Goal: Task Accomplishment & Management: Manage account settings

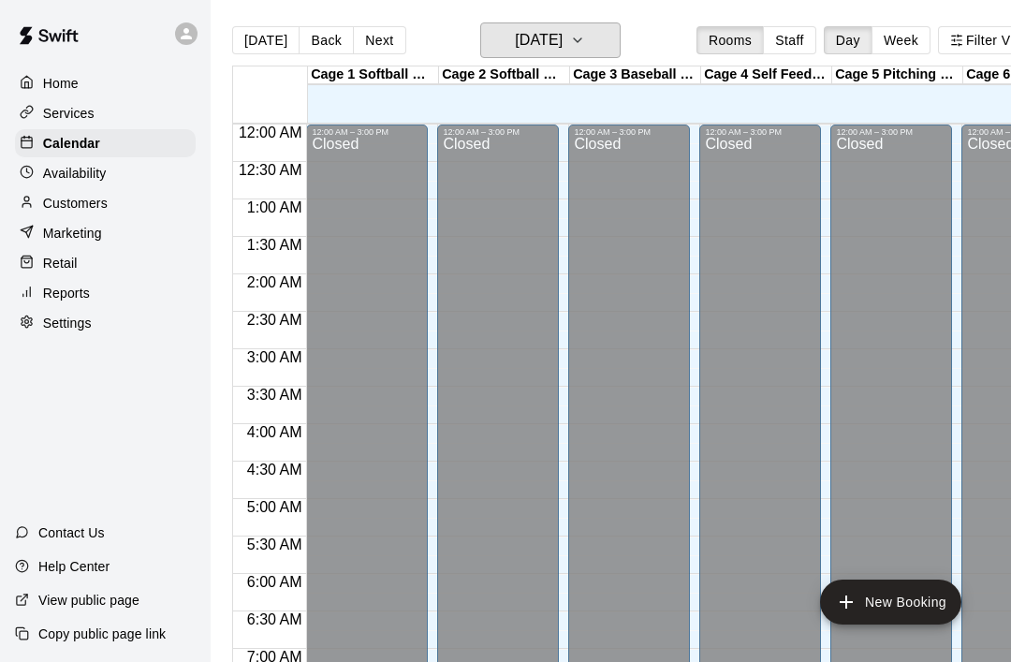
click at [585, 47] on icon "button" at bounding box center [577, 40] width 15 height 22
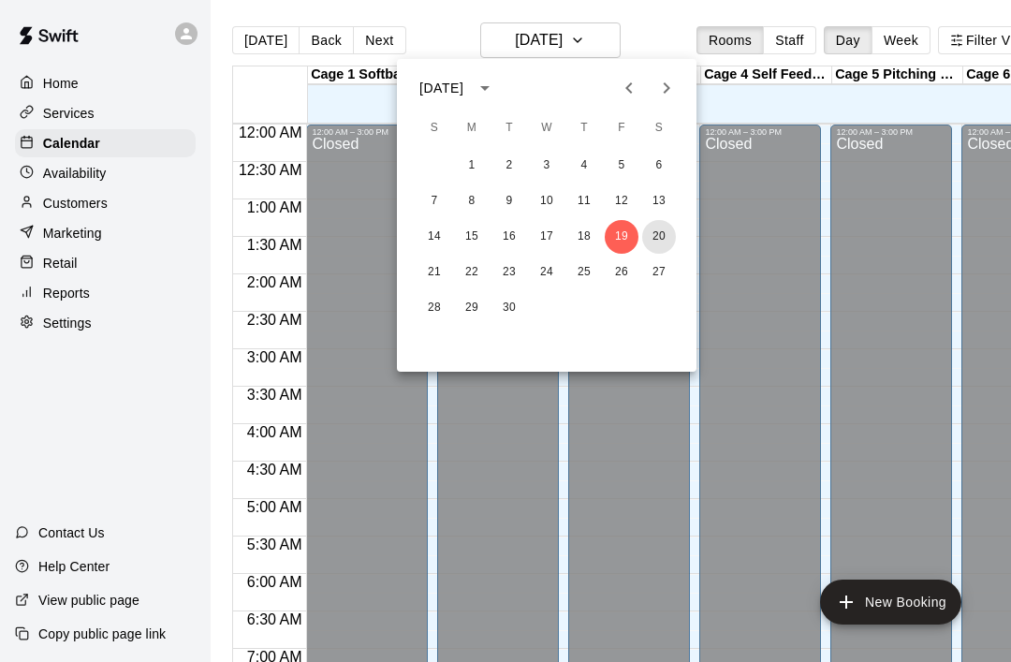
click at [669, 225] on button "20" at bounding box center [659, 237] width 34 height 34
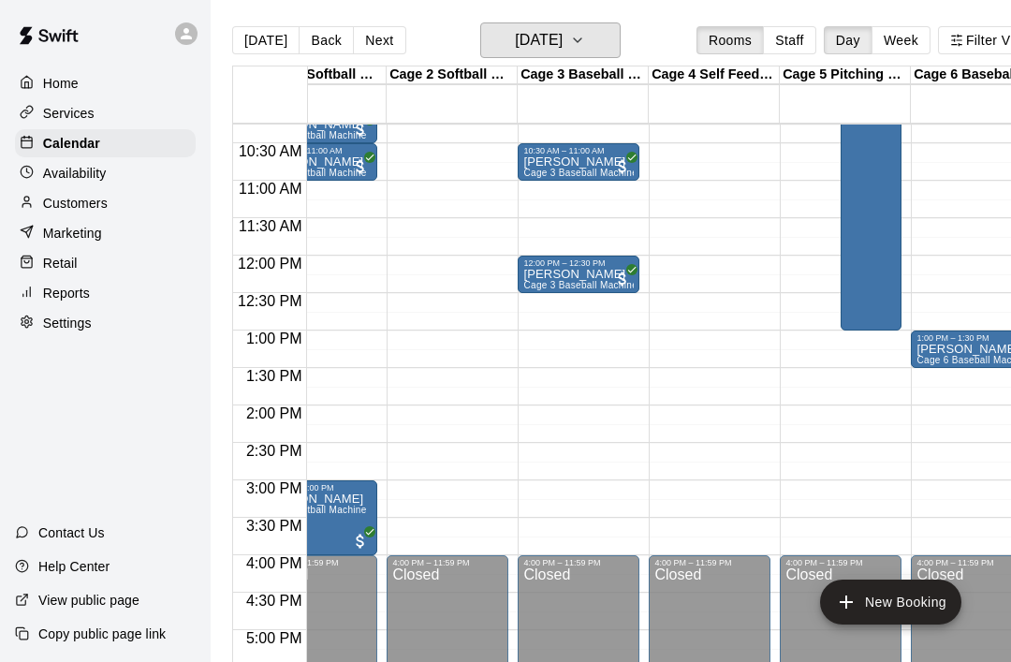
scroll to position [0, 51]
click at [620, 36] on button "[DATE]" at bounding box center [550, 40] width 140 height 36
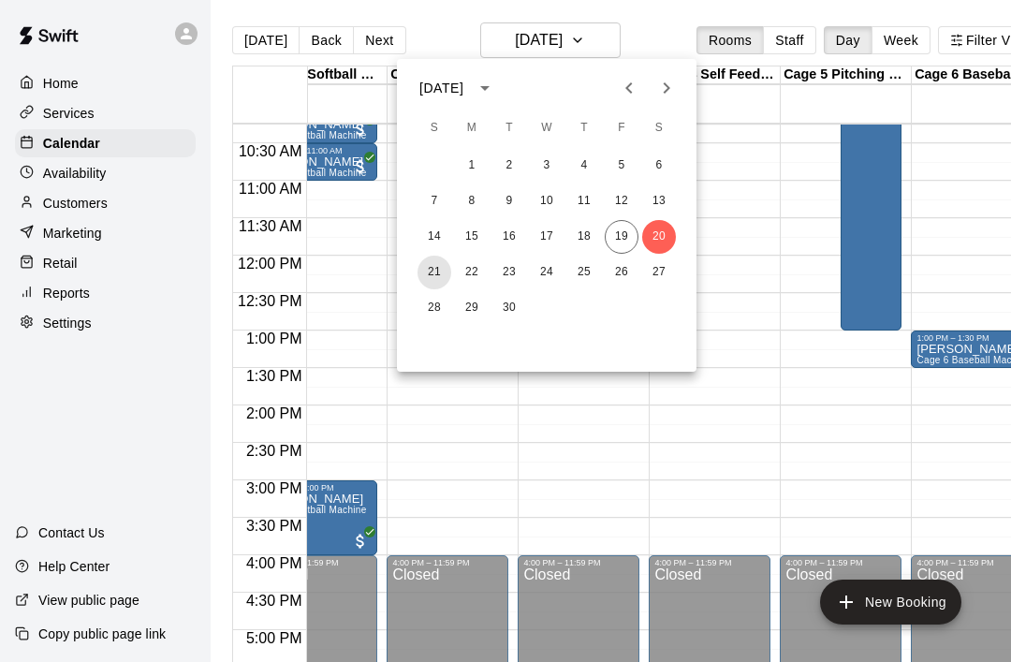
click at [436, 262] on button "21" at bounding box center [434, 273] width 34 height 34
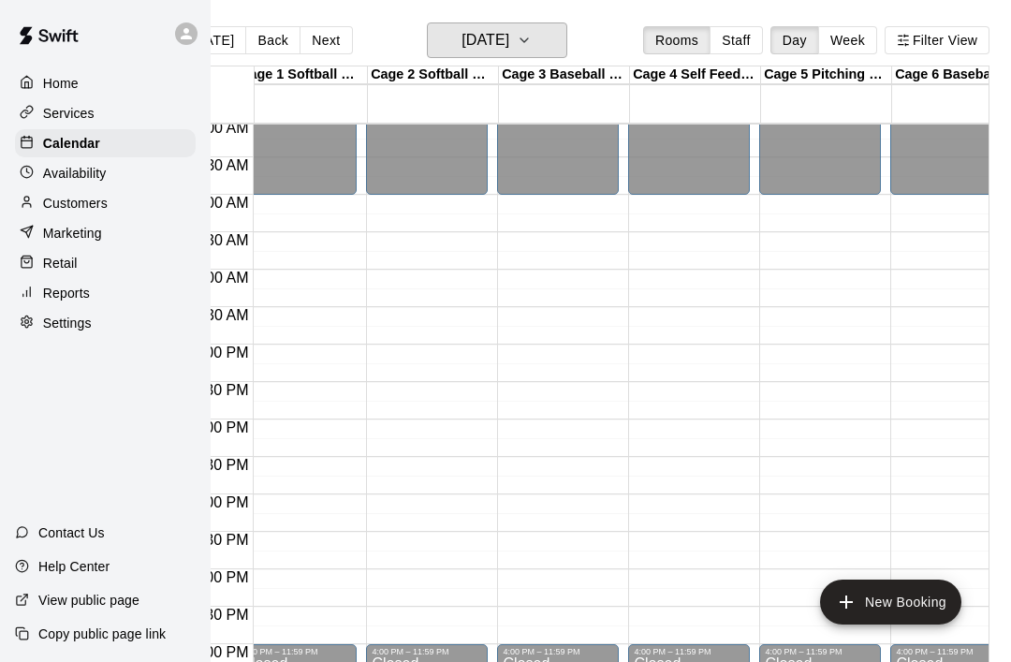
scroll to position [0, 0]
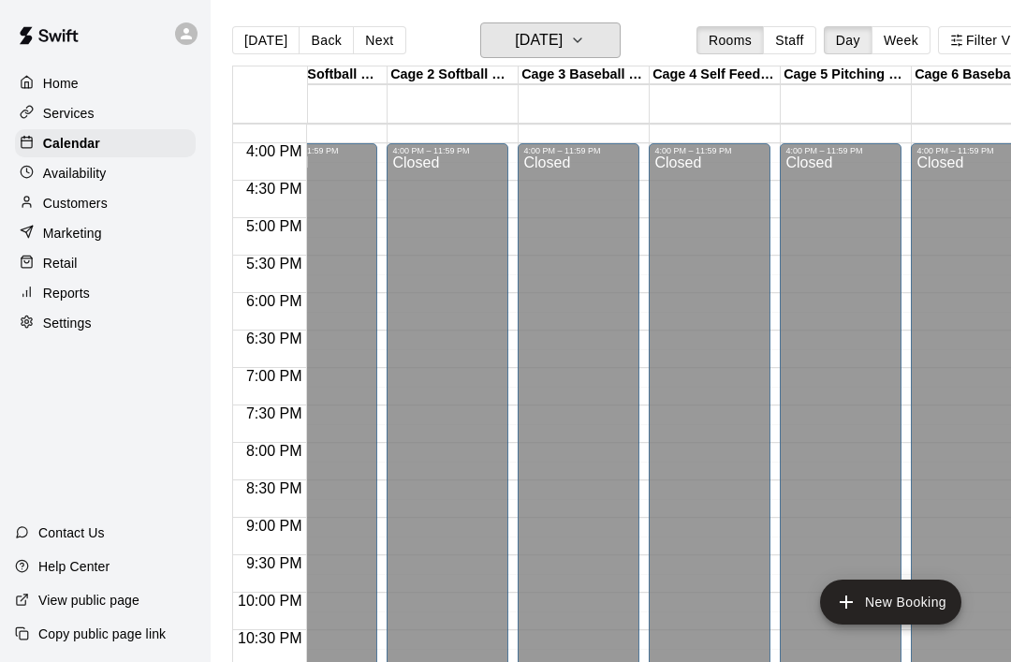
click at [619, 42] on button "[DATE]" at bounding box center [550, 40] width 140 height 36
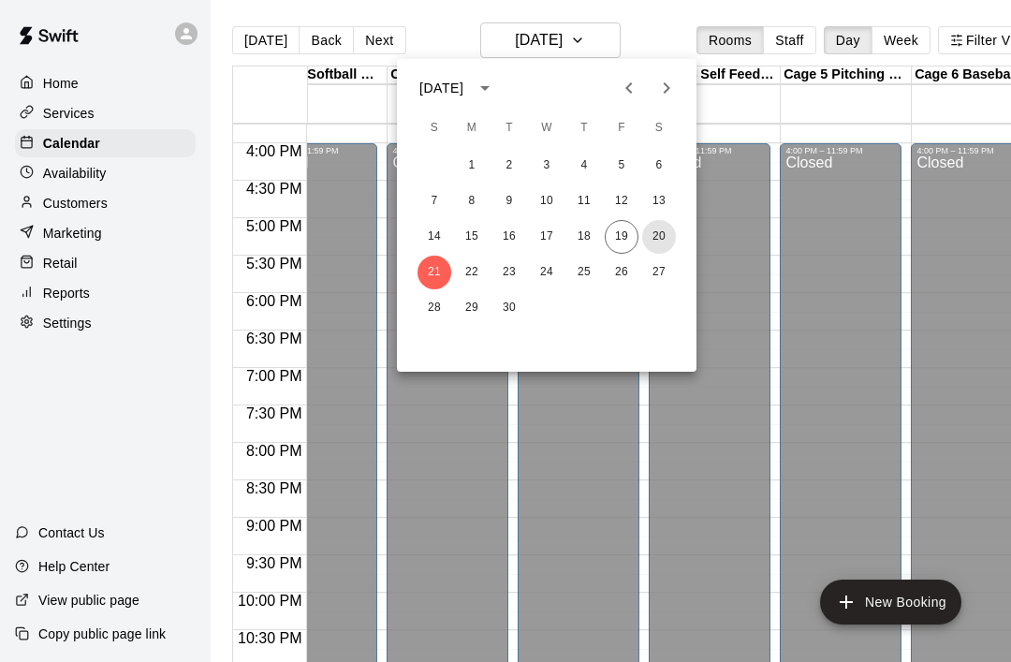
click at [662, 245] on button "20" at bounding box center [659, 237] width 34 height 34
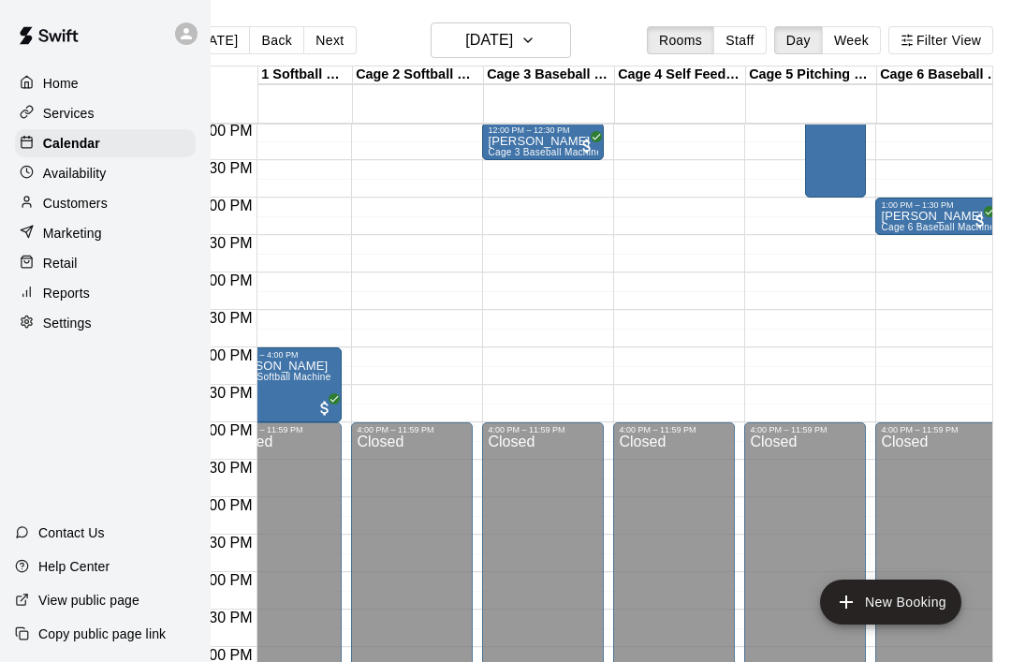
click at [924, 216] on p "[PERSON_NAME]" at bounding box center [936, 216] width 110 height 0
click at [901, 236] on icon "edit" at bounding box center [900, 237] width 17 height 17
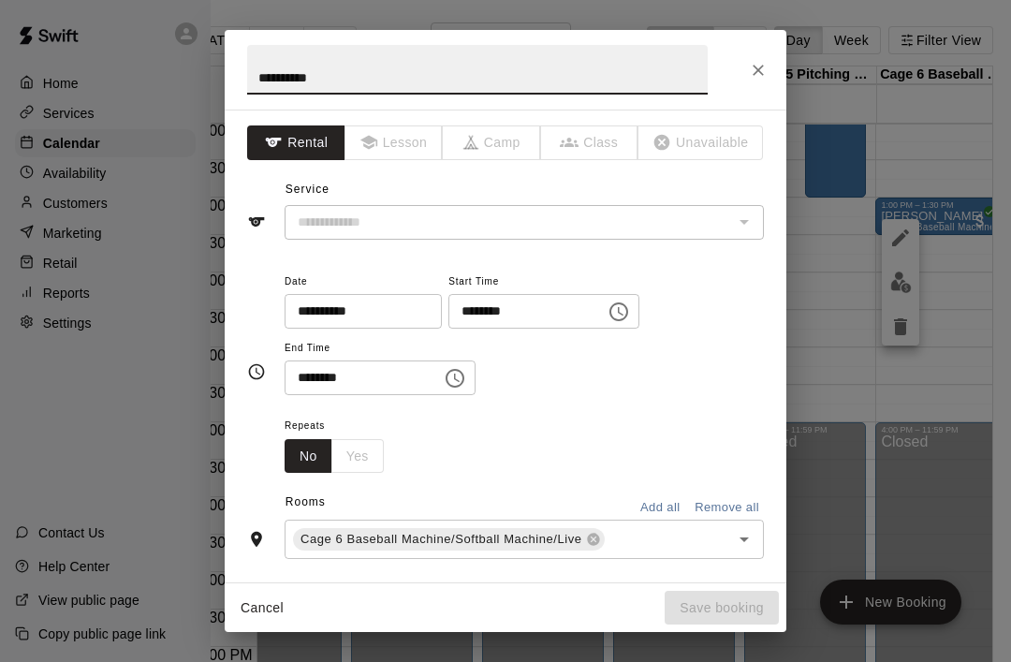
type input "**********"
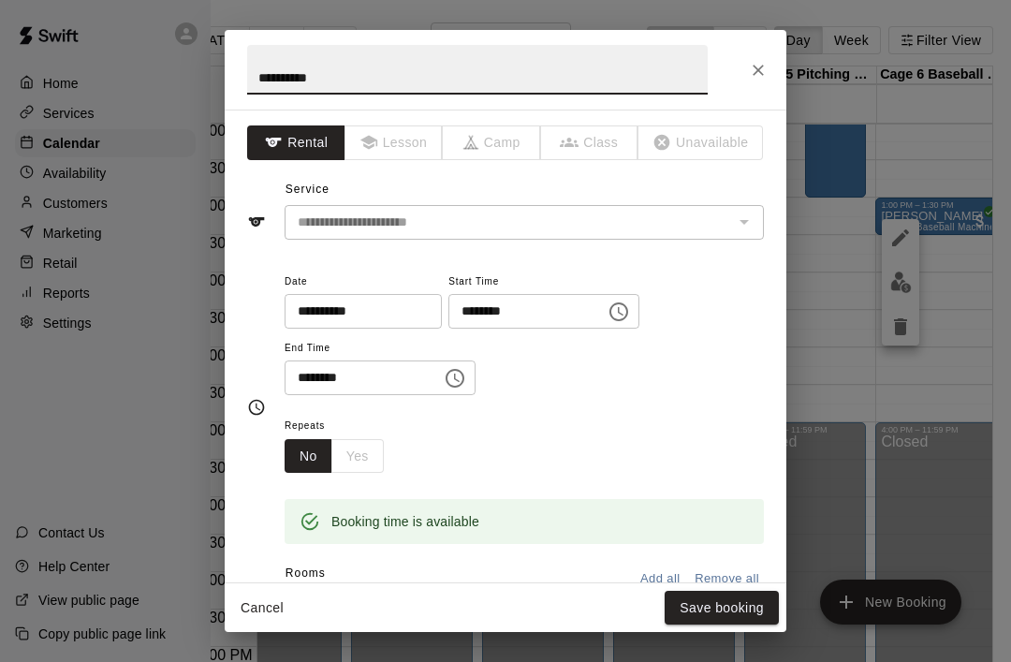
click at [320, 322] on input "**********" at bounding box center [357, 311] width 144 height 35
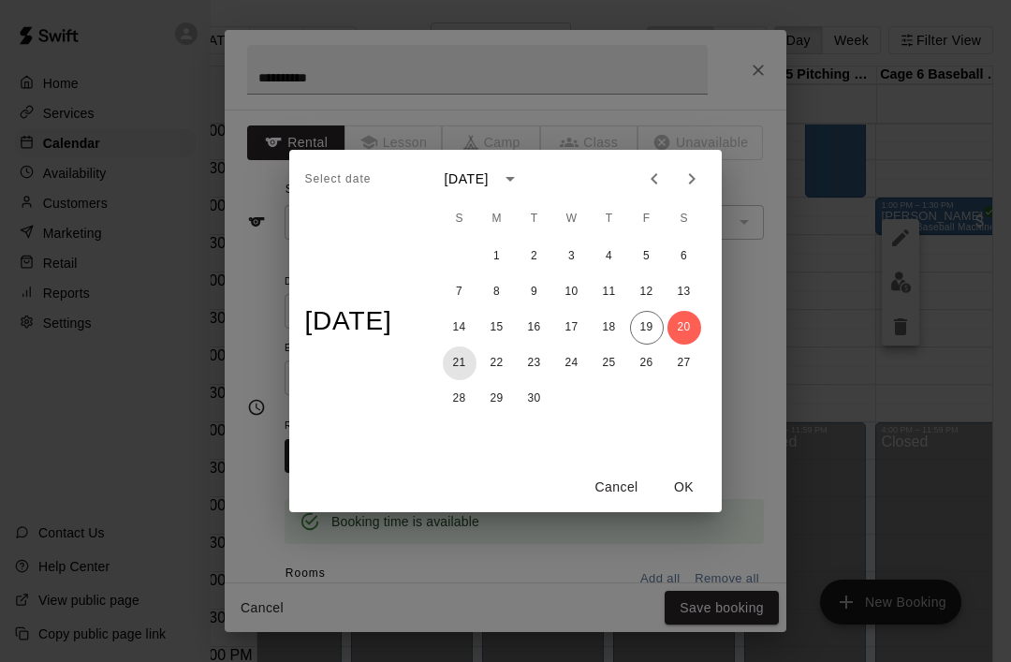
click at [465, 371] on button "21" at bounding box center [460, 363] width 34 height 34
type input "**********"
click at [691, 487] on button "OK" at bounding box center [684, 487] width 60 height 35
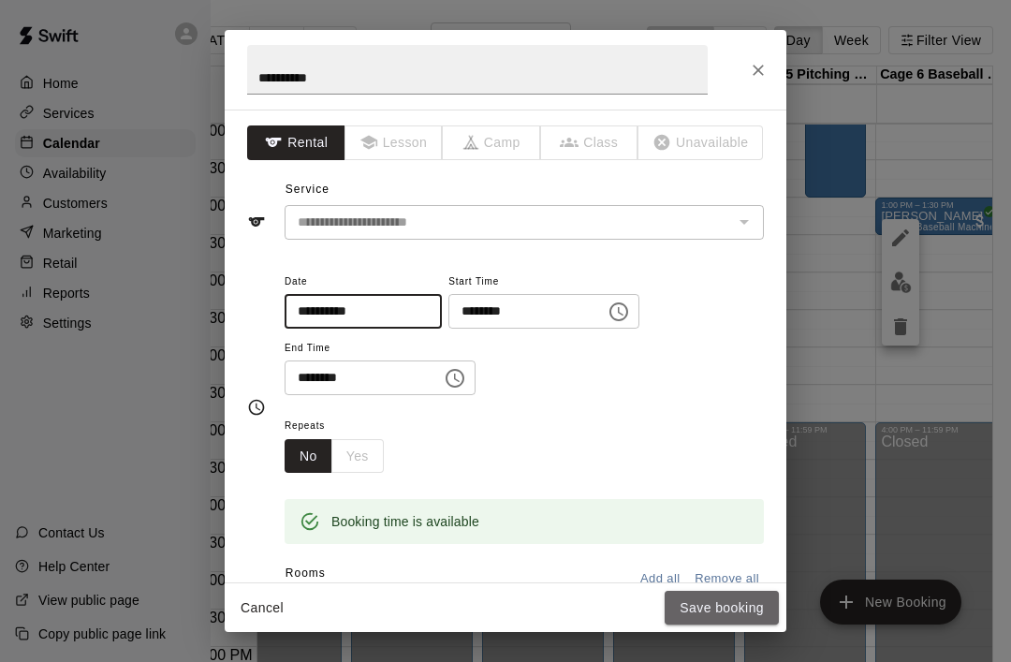
click at [733, 608] on button "Save booking" at bounding box center [722, 608] width 114 height 35
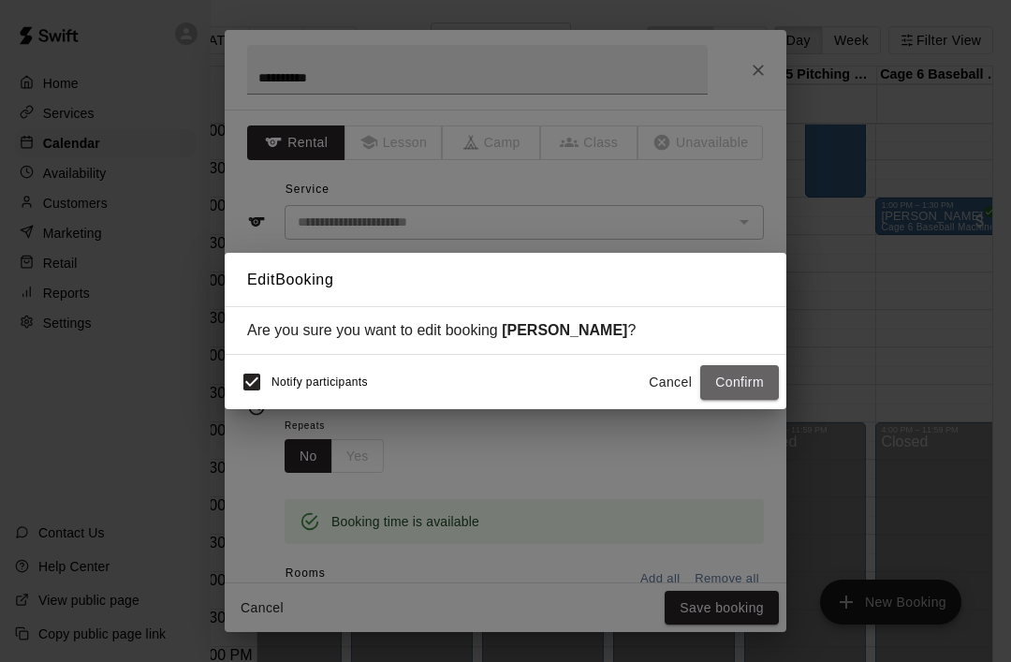
click at [754, 388] on button "Confirm" at bounding box center [739, 382] width 79 height 35
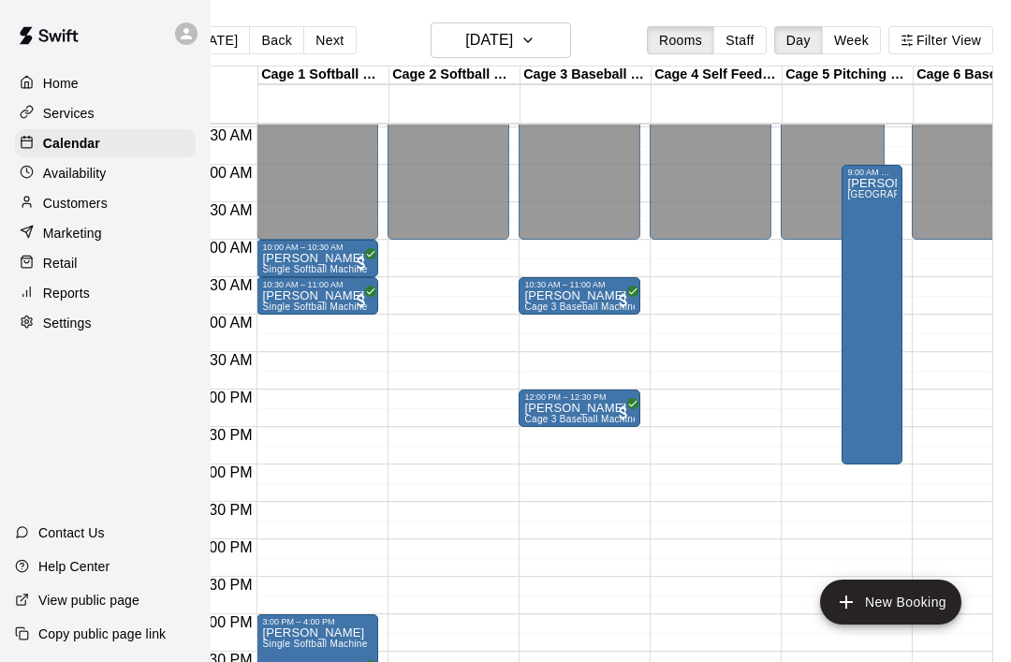
scroll to position [634, 0]
click at [563, 56] on button "[DATE]" at bounding box center [501, 40] width 140 height 36
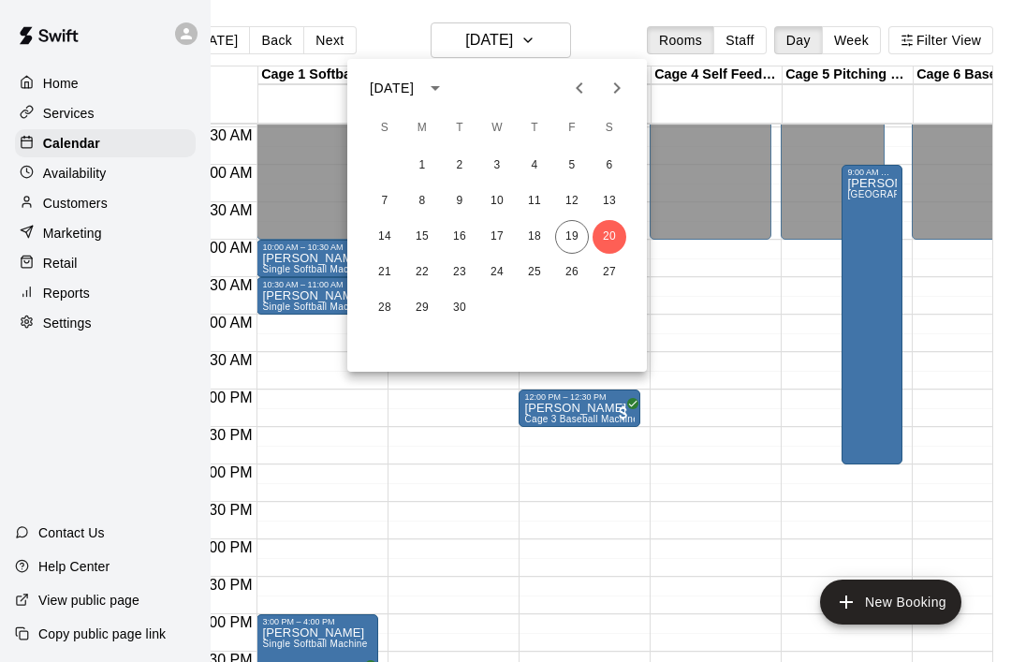
click at [440, 455] on div at bounding box center [505, 331] width 1011 height 662
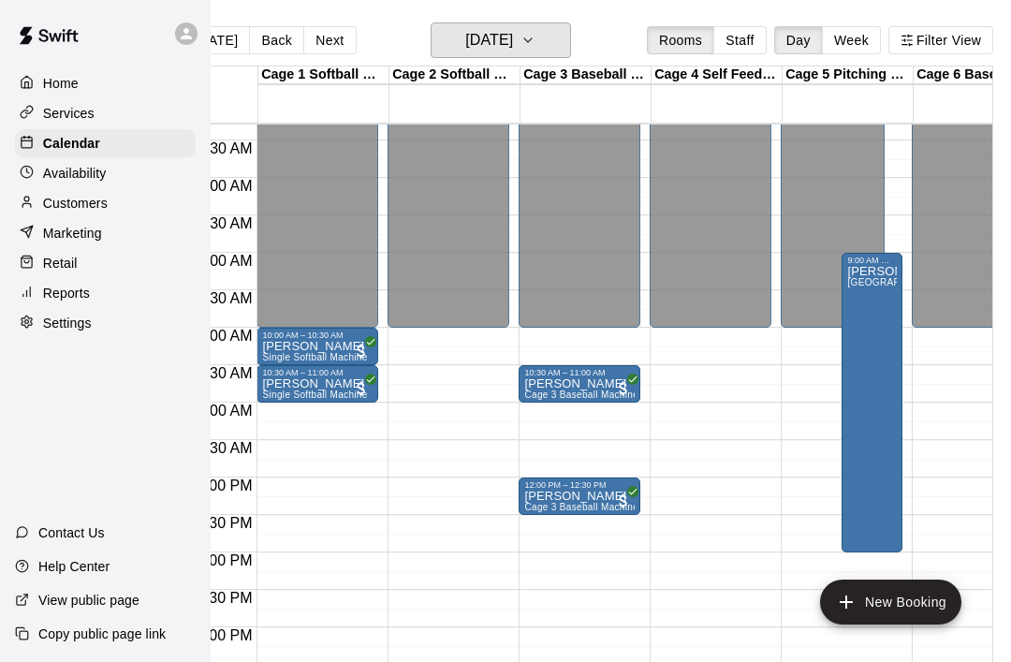
scroll to position [546, 0]
click at [571, 42] on button "[DATE]" at bounding box center [501, 40] width 140 height 36
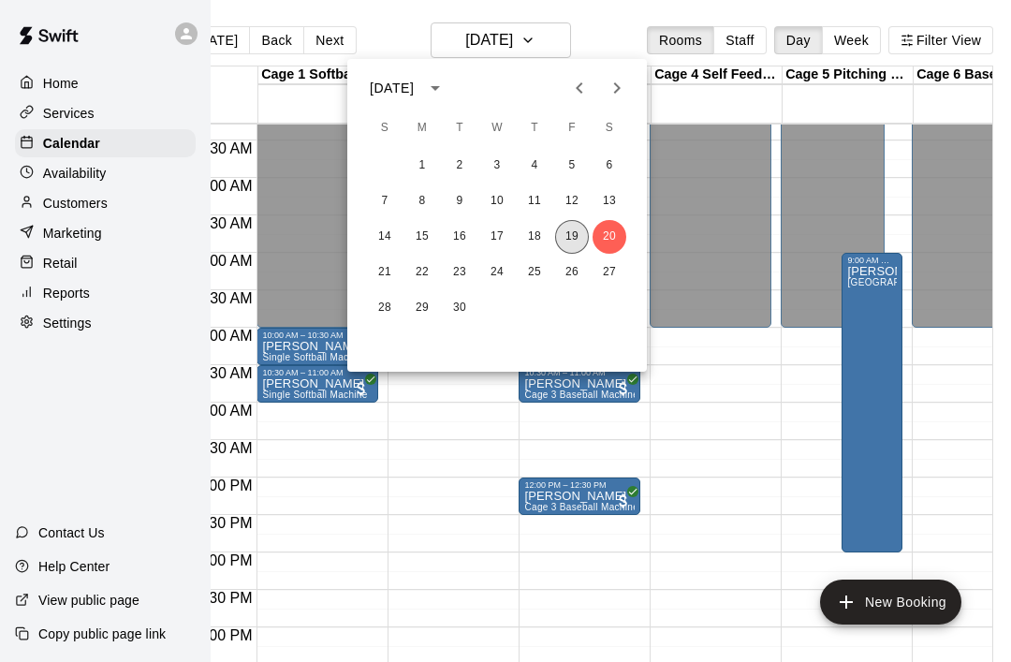
click at [563, 239] on button "19" at bounding box center [572, 237] width 34 height 34
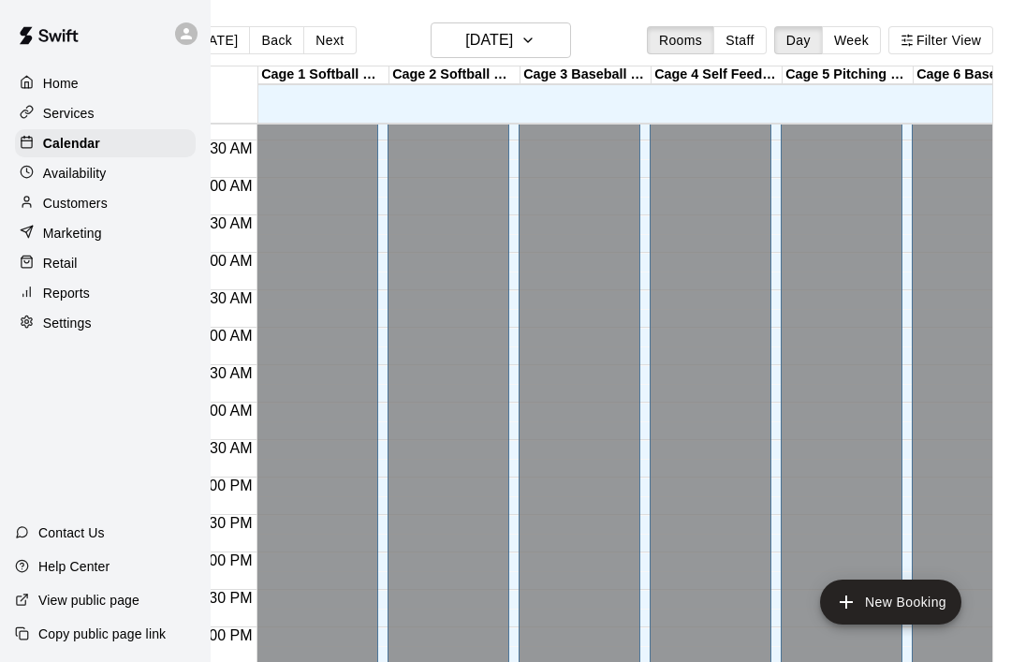
click at [913, 501] on div "12:00 AM – 3:00 PM Closed" at bounding box center [973, 140] width 122 height 1123
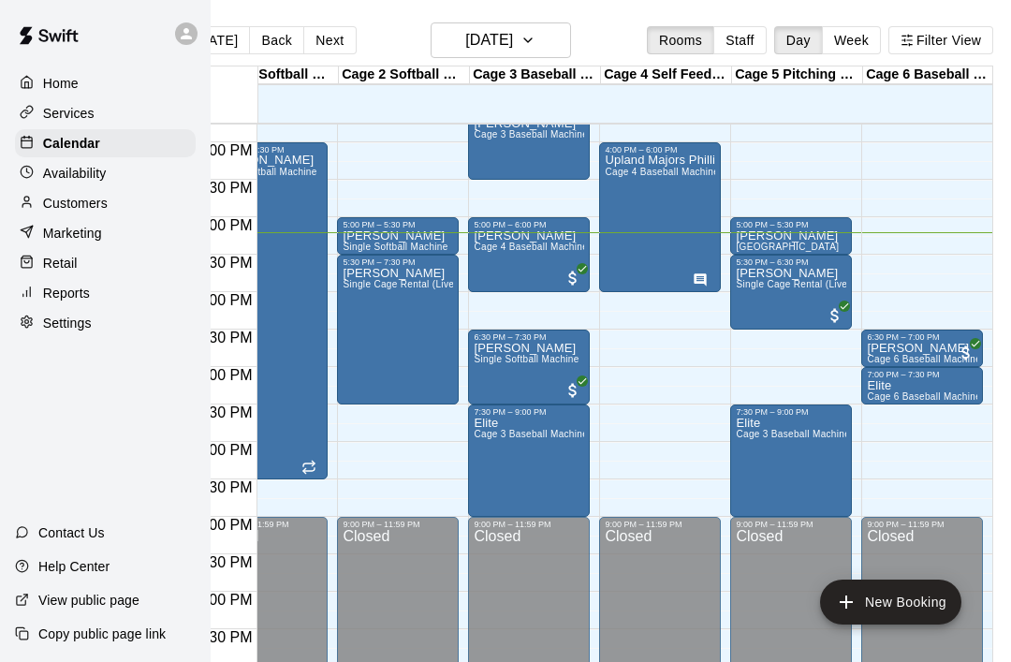
scroll to position [0, 52]
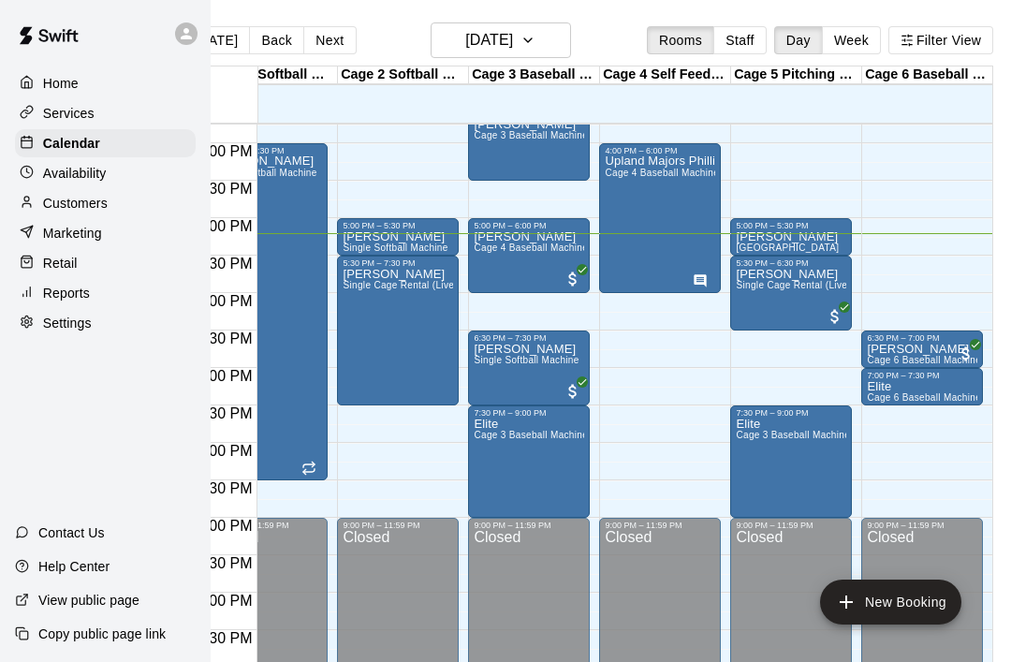
click at [817, 237] on div "[PERSON_NAME] lesson Bullpen Lane" at bounding box center [791, 561] width 110 height 662
click at [754, 347] on icon "delete" at bounding box center [754, 340] width 13 height 17
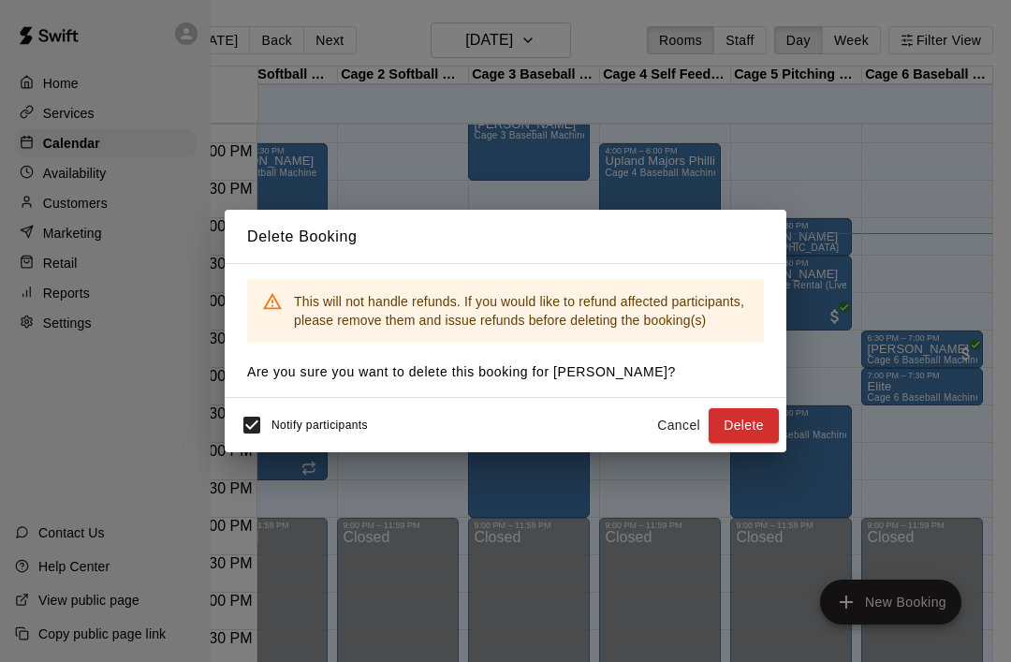
click at [754, 427] on button "Delete" at bounding box center [744, 425] width 70 height 35
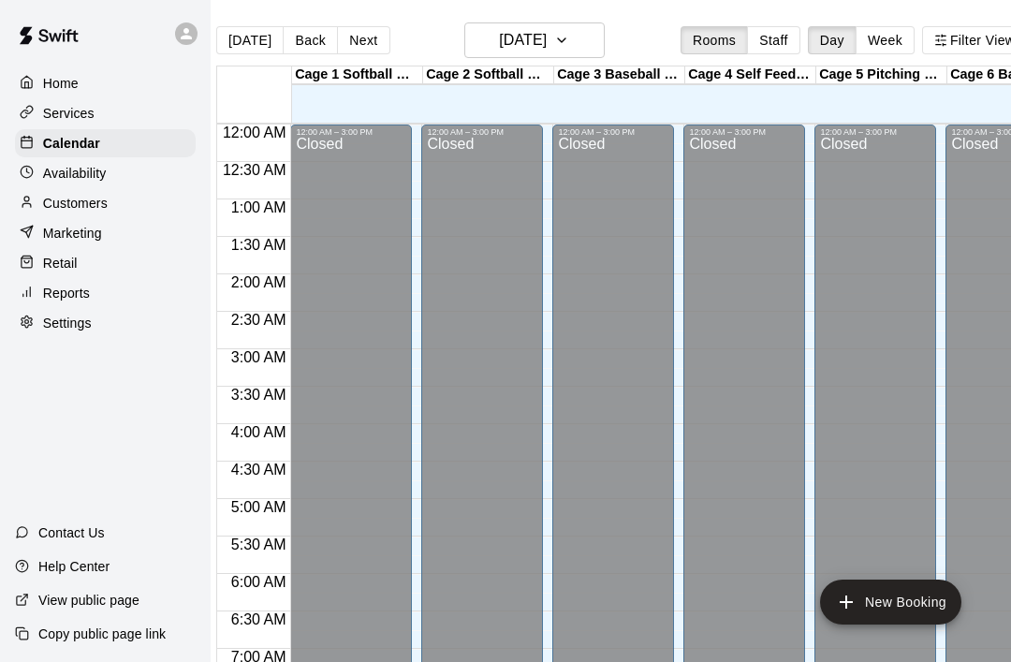
scroll to position [0, 0]
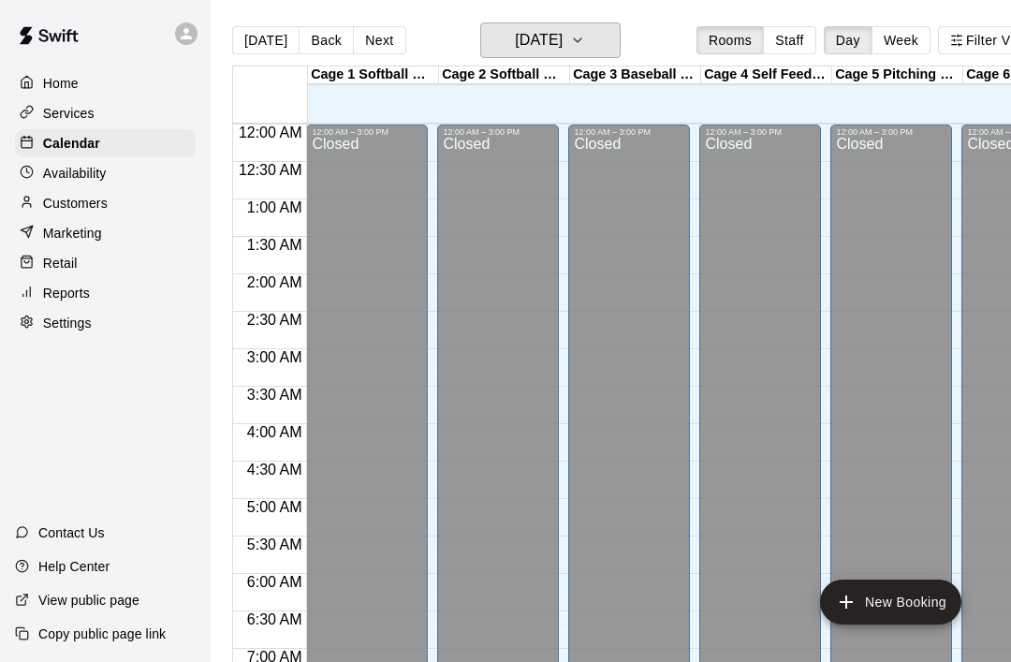
click at [607, 33] on button "[DATE]" at bounding box center [550, 40] width 140 height 36
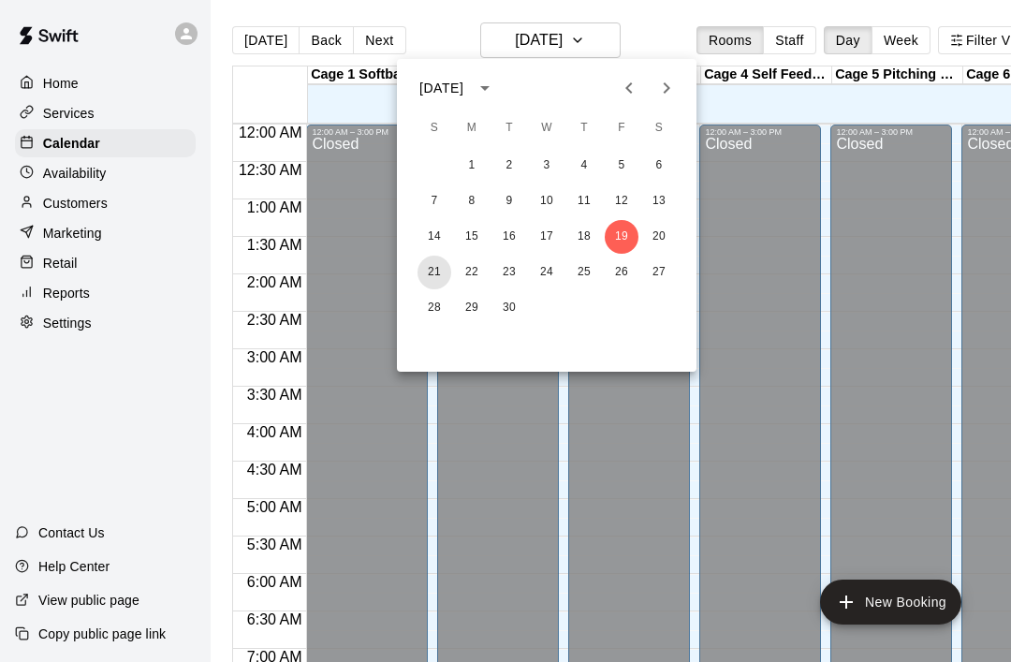
click at [441, 282] on button "21" at bounding box center [434, 273] width 34 height 34
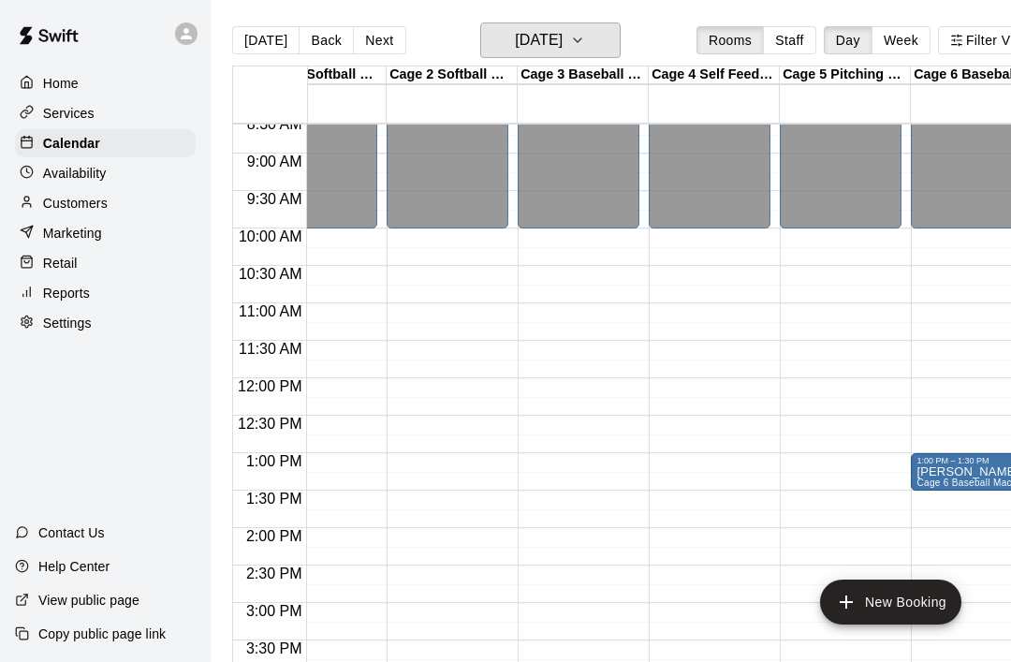
scroll to position [0, 51]
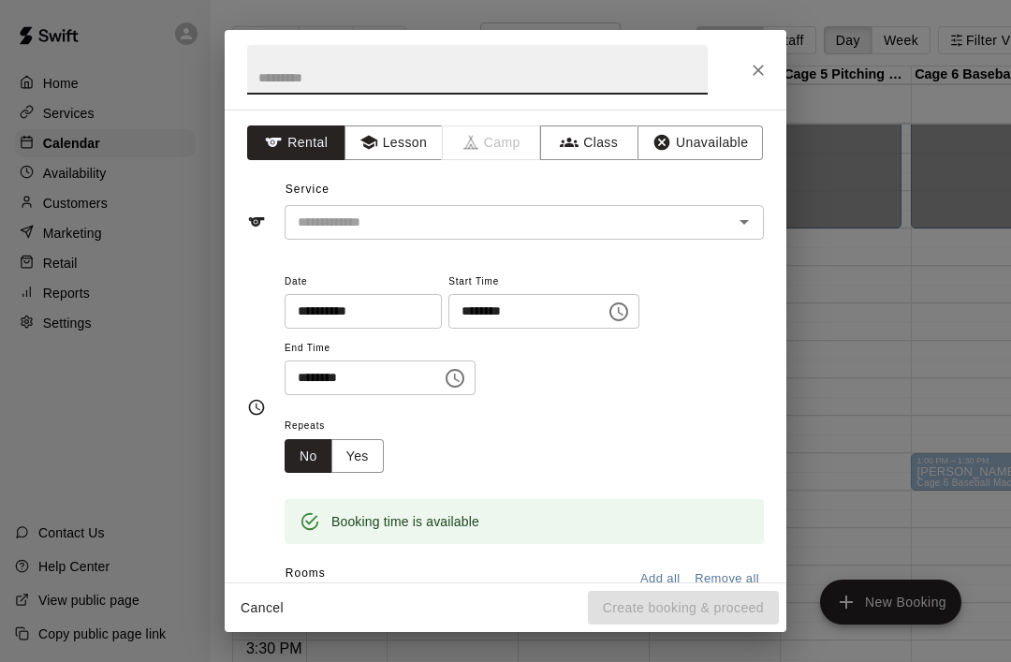
click at [763, 78] on icon "Close" at bounding box center [758, 70] width 19 height 19
click at [406, 60] on input "text" at bounding box center [477, 70] width 461 height 50
type input "*****"
click at [474, 230] on input "text" at bounding box center [496, 222] width 413 height 23
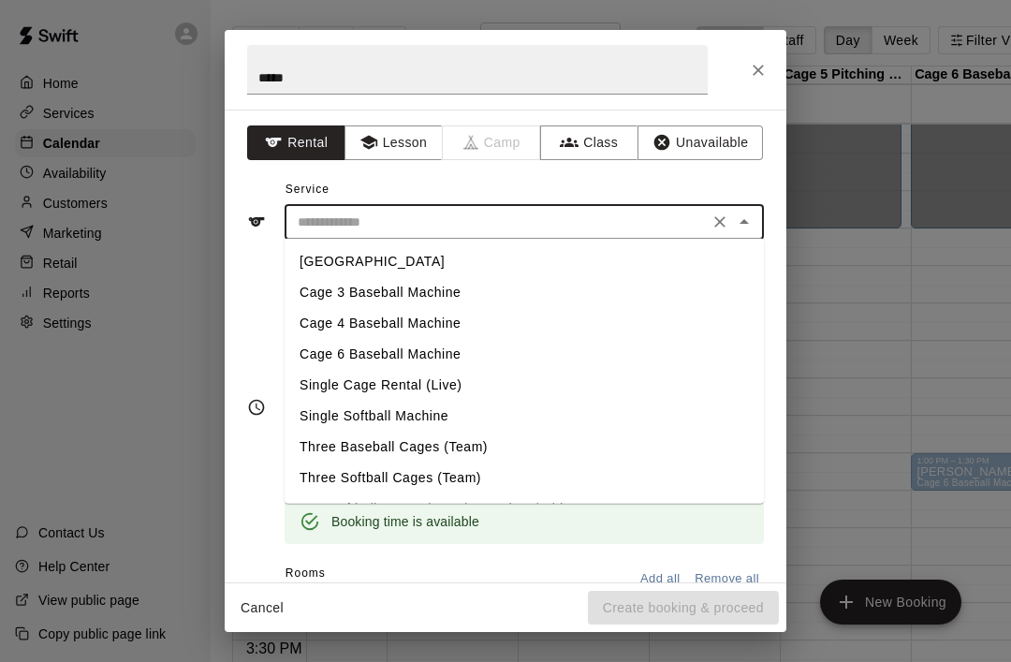
click at [410, 266] on li "[GEOGRAPHIC_DATA]" at bounding box center [524, 261] width 479 height 31
type input "**********"
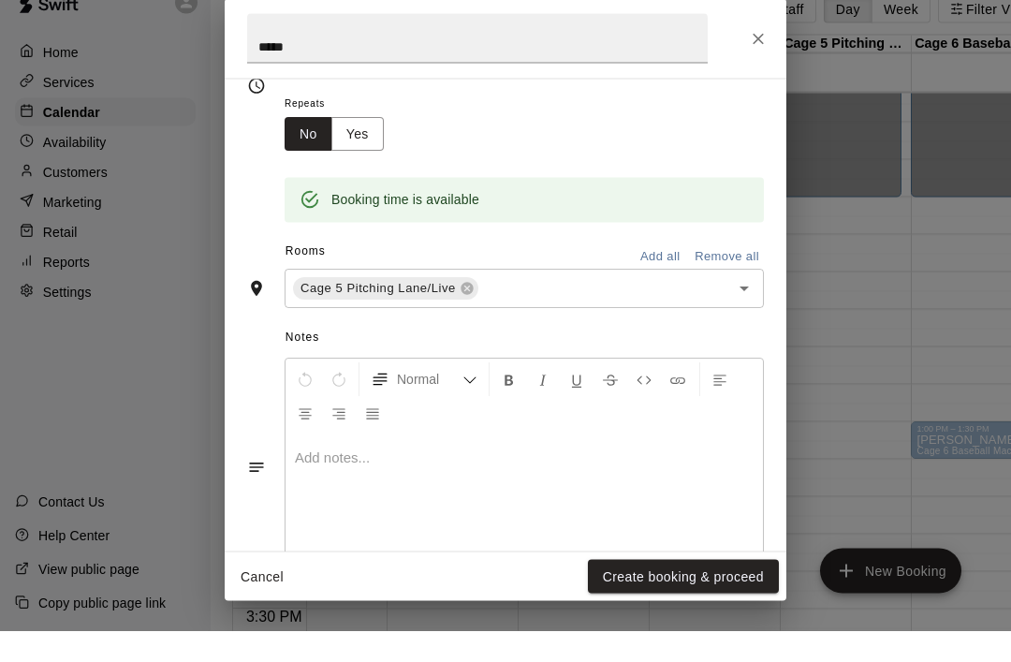
scroll to position [285, 0]
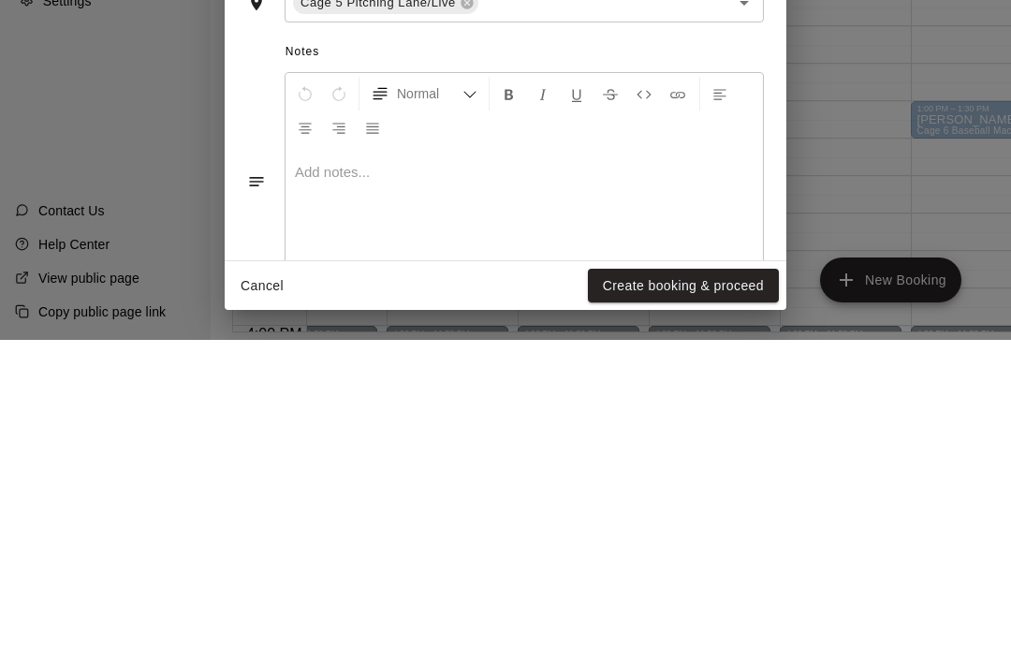
click at [706, 591] on button "Create booking & proceed" at bounding box center [683, 608] width 191 height 35
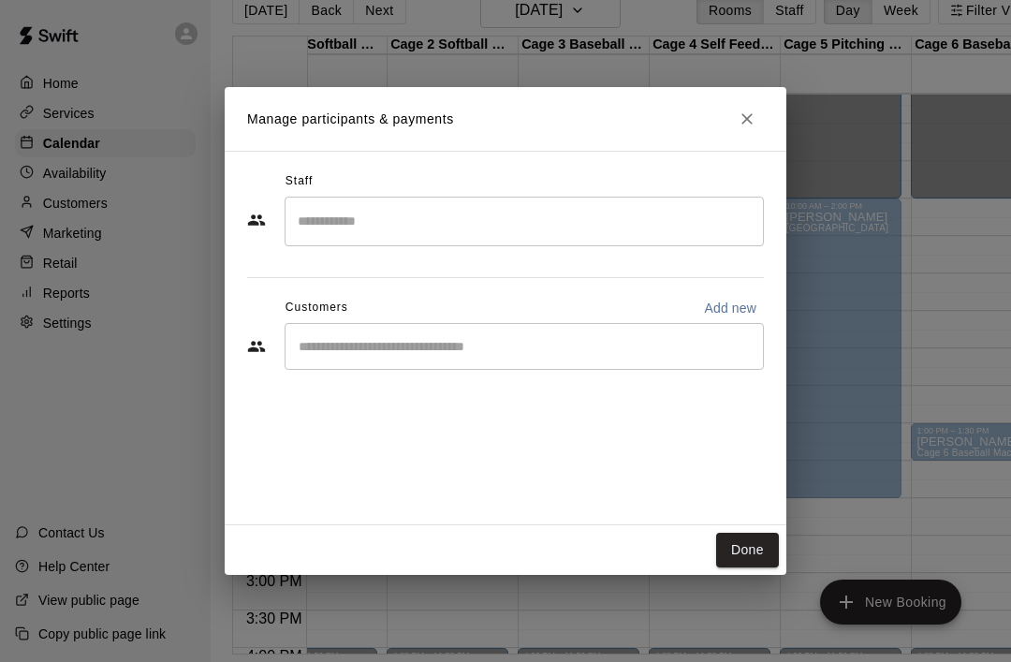
click at [759, 567] on button "Done" at bounding box center [747, 550] width 63 height 35
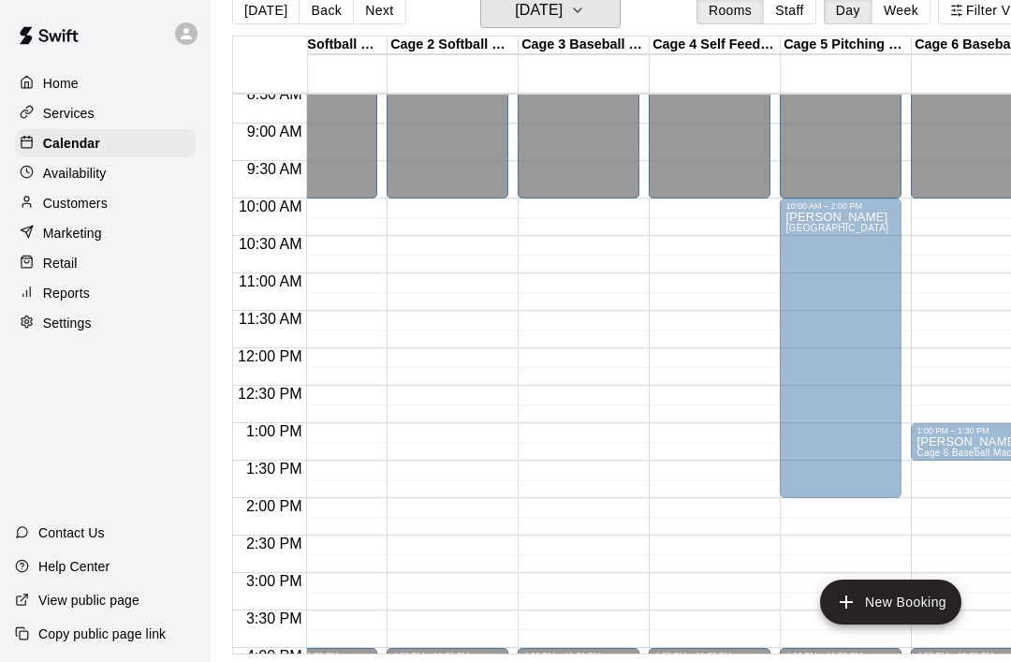
click at [585, 21] on icon "button" at bounding box center [577, 10] width 15 height 22
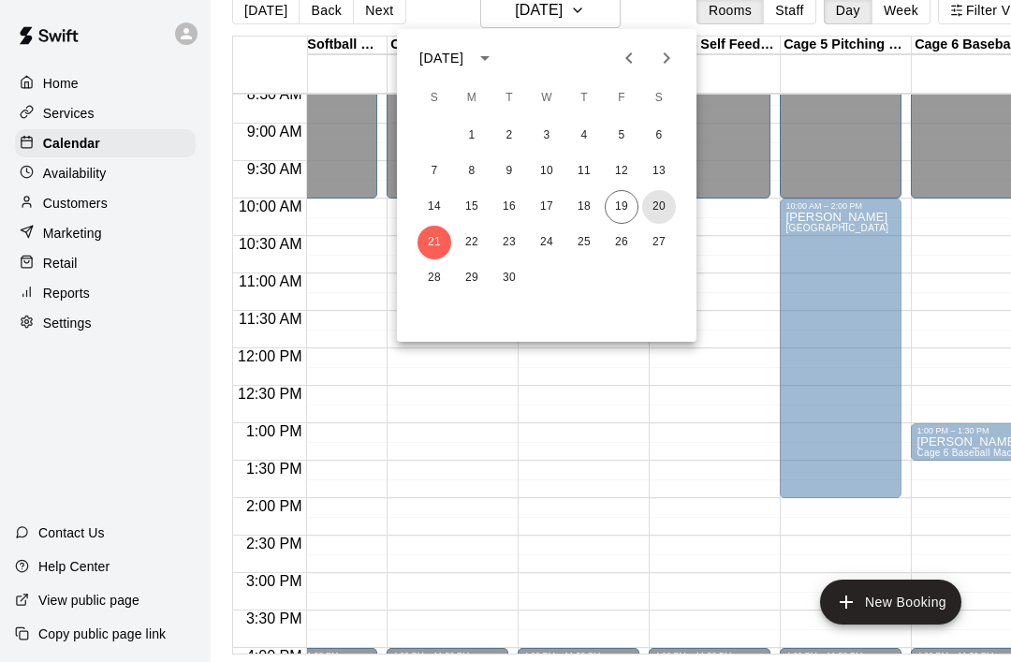
click at [656, 214] on button "20" at bounding box center [659, 207] width 34 height 34
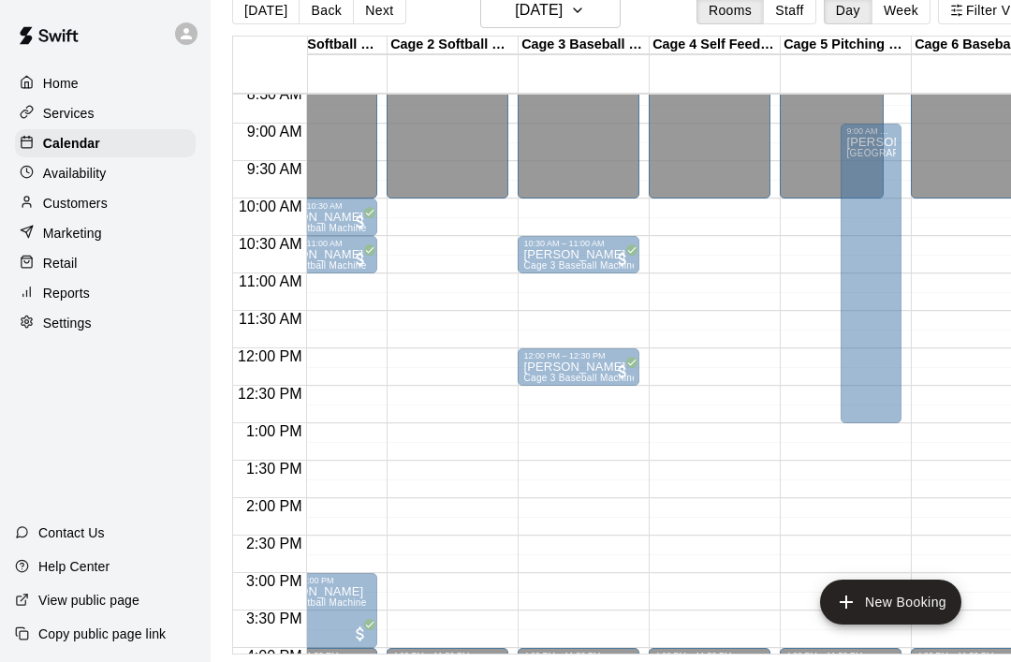
click at [873, 313] on div "[PERSON_NAME] [PERSON_NAME]" at bounding box center [871, 467] width 50 height 662
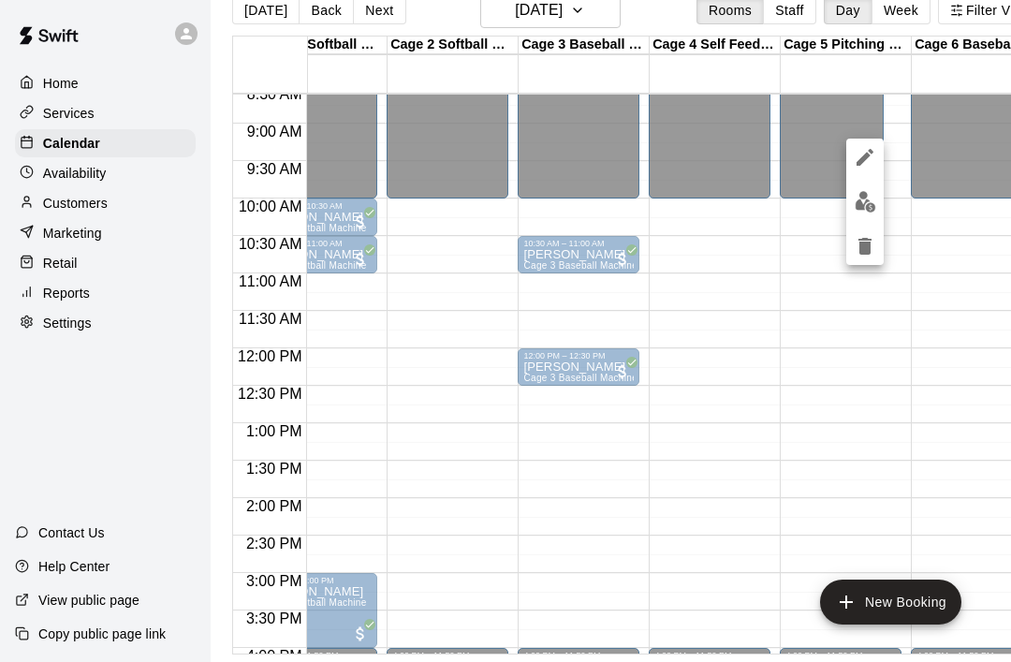
click at [866, 149] on icon "edit" at bounding box center [865, 157] width 22 height 22
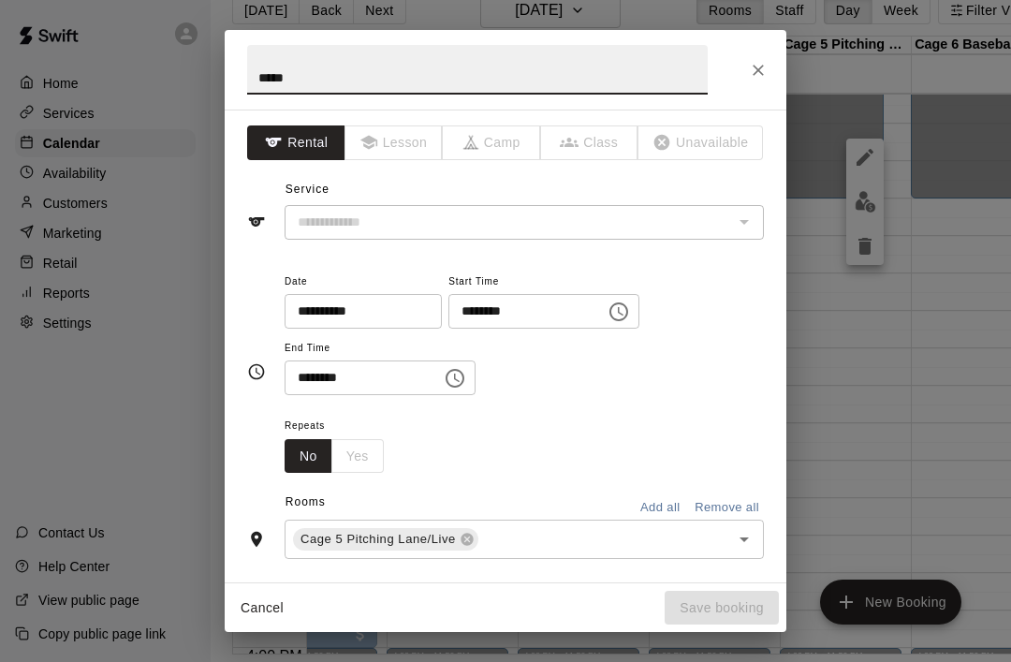
type input "**********"
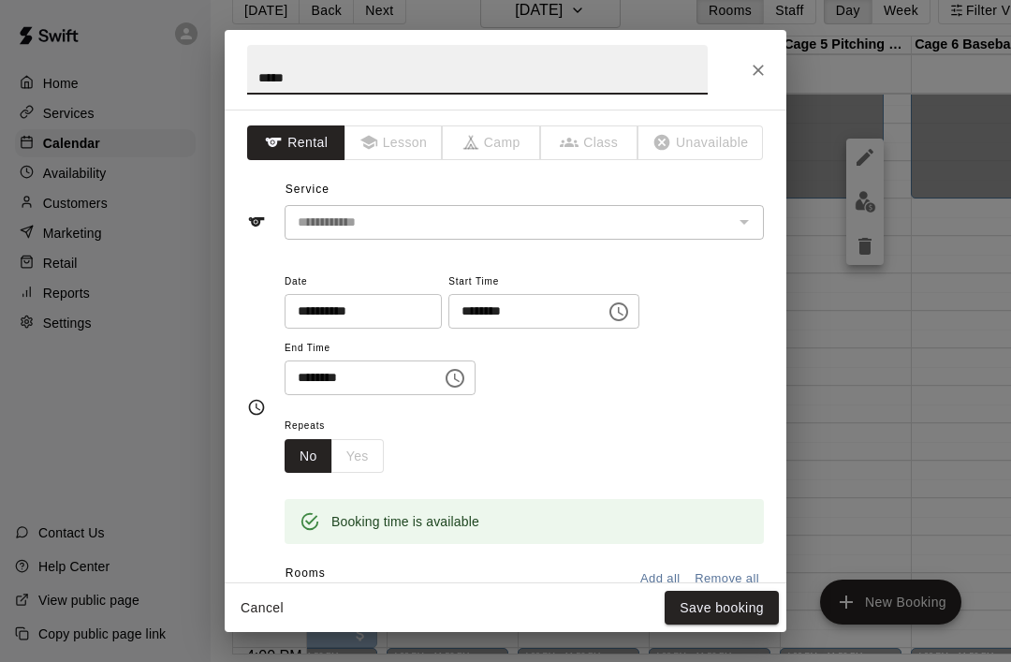
click at [409, 366] on input "********" at bounding box center [357, 377] width 144 height 35
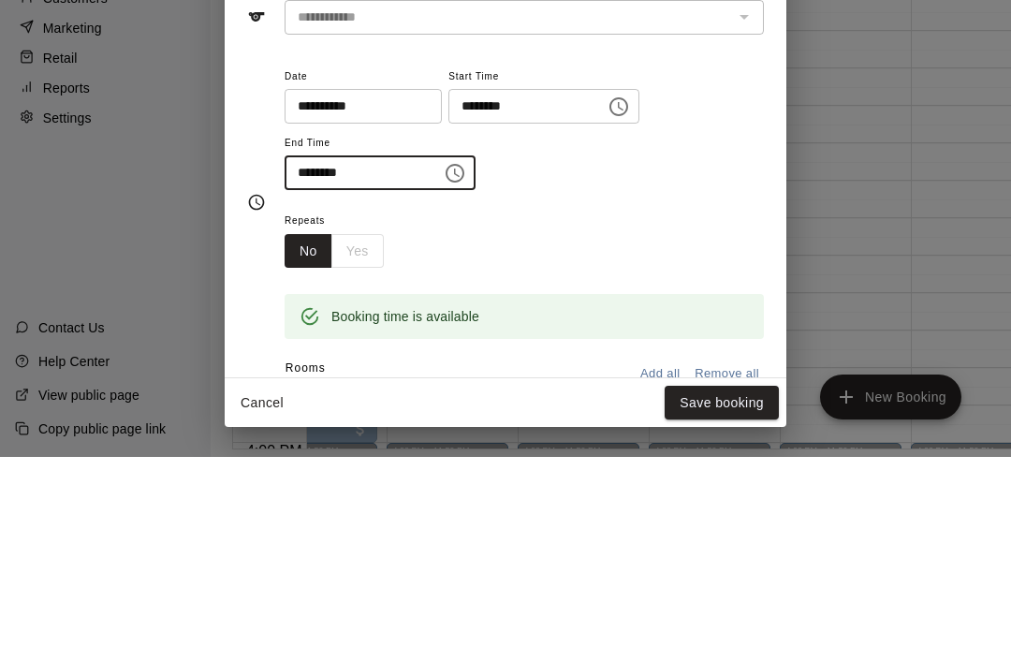
type input "********"
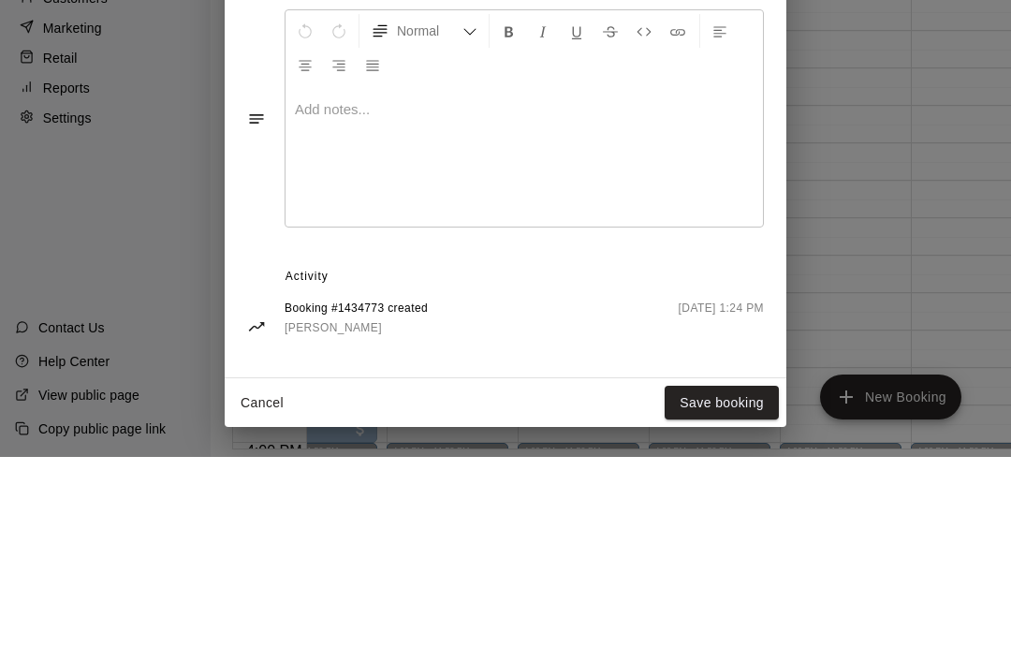
scroll to position [464, 0]
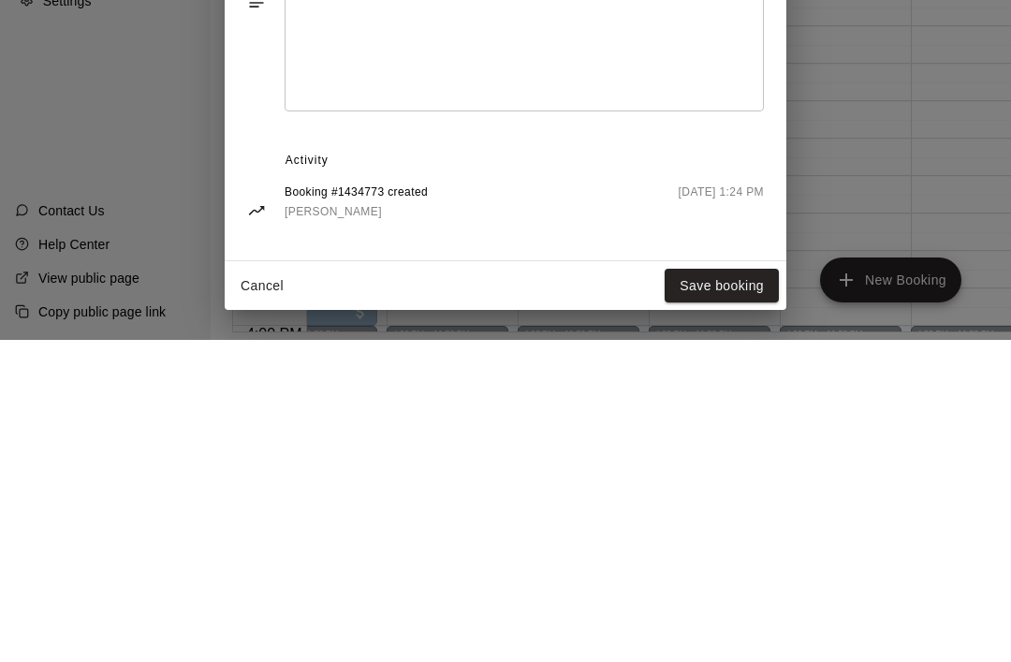
click at [725, 591] on button "Save booking" at bounding box center [722, 608] width 114 height 35
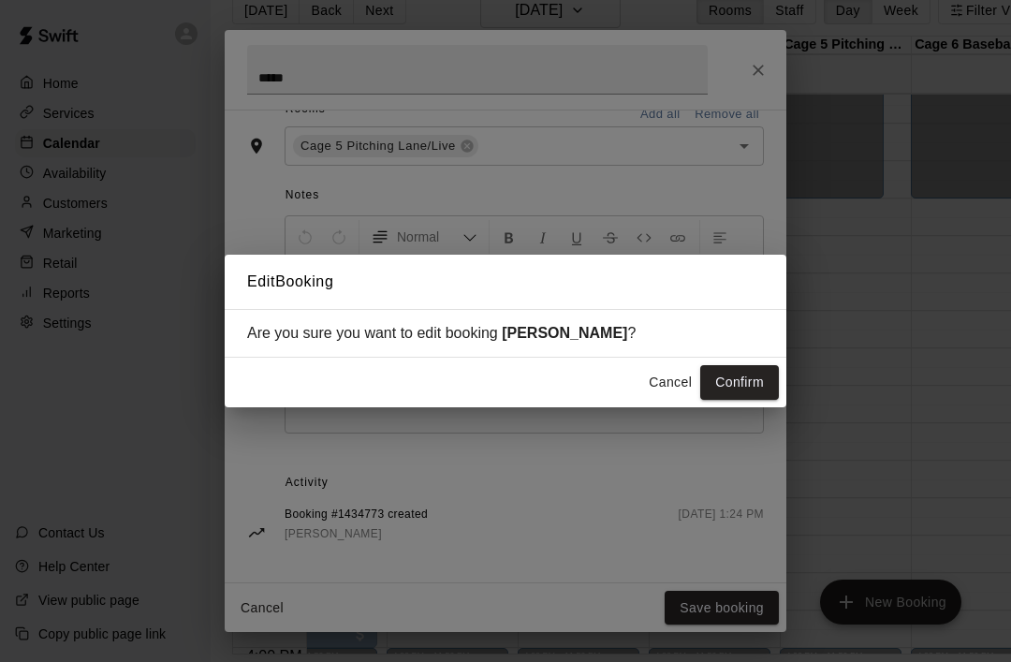
scroll to position [404, 0]
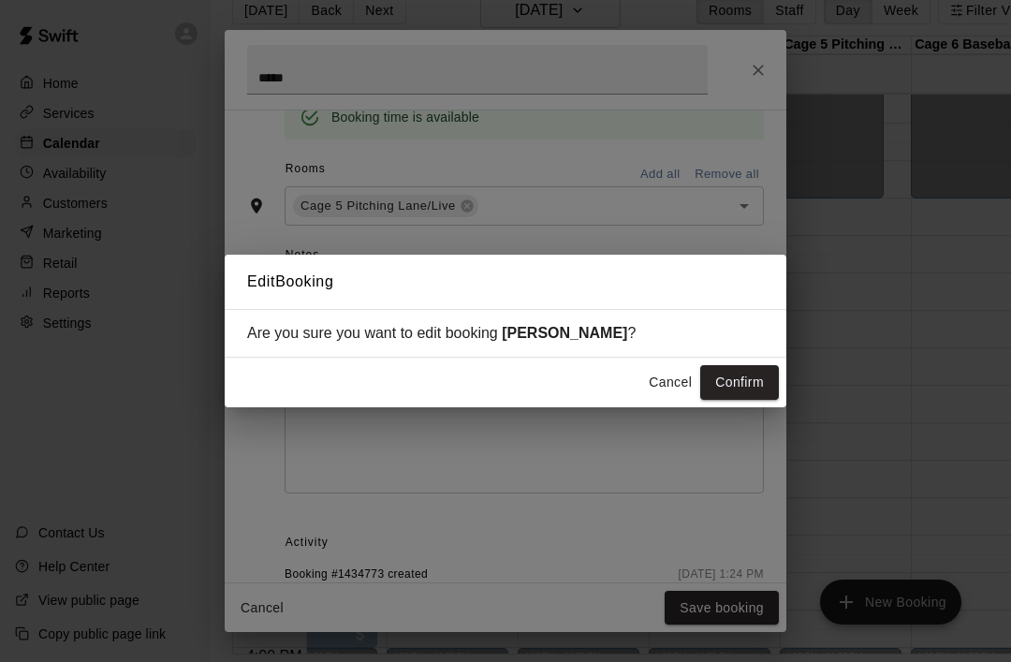
click at [739, 400] on button "Confirm" at bounding box center [739, 382] width 79 height 35
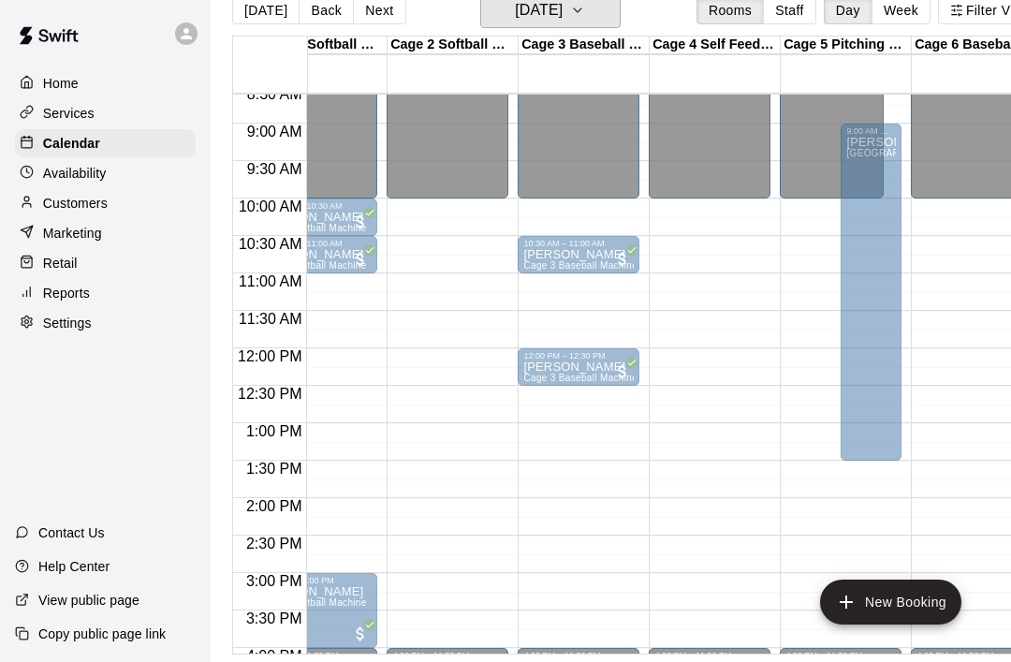
click at [616, 16] on button "[DATE]" at bounding box center [550, 11] width 140 height 36
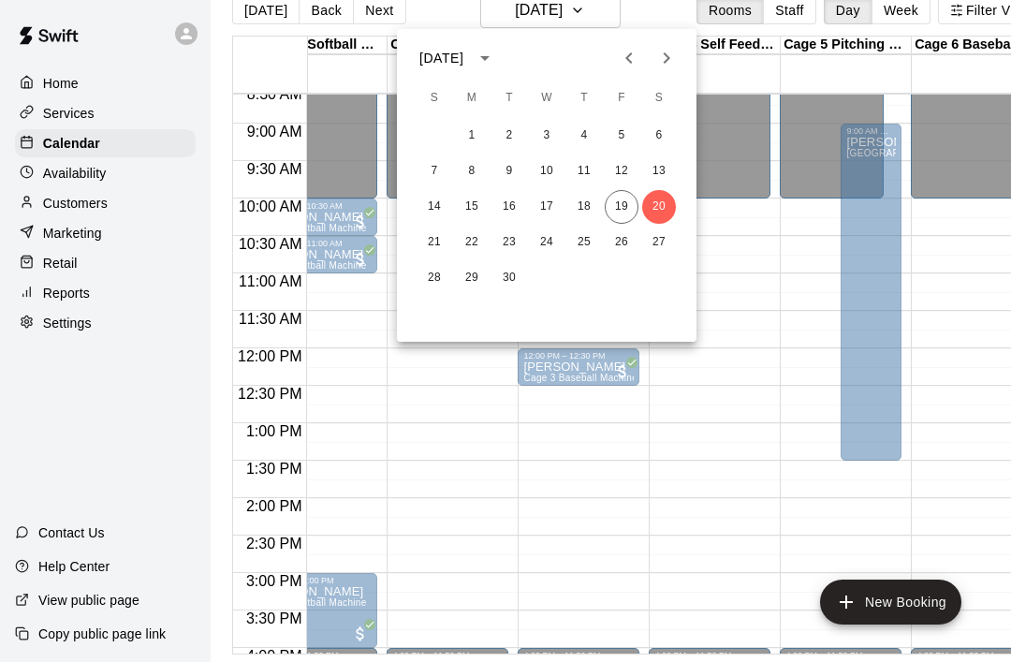
click at [702, 512] on div at bounding box center [505, 331] width 1011 height 662
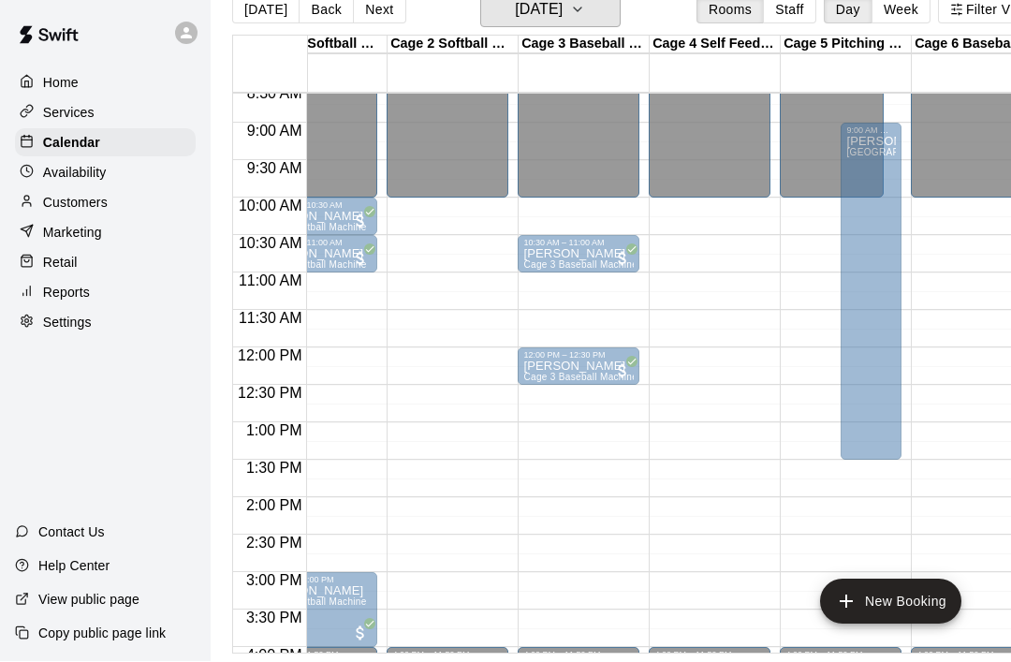
scroll to position [90, 0]
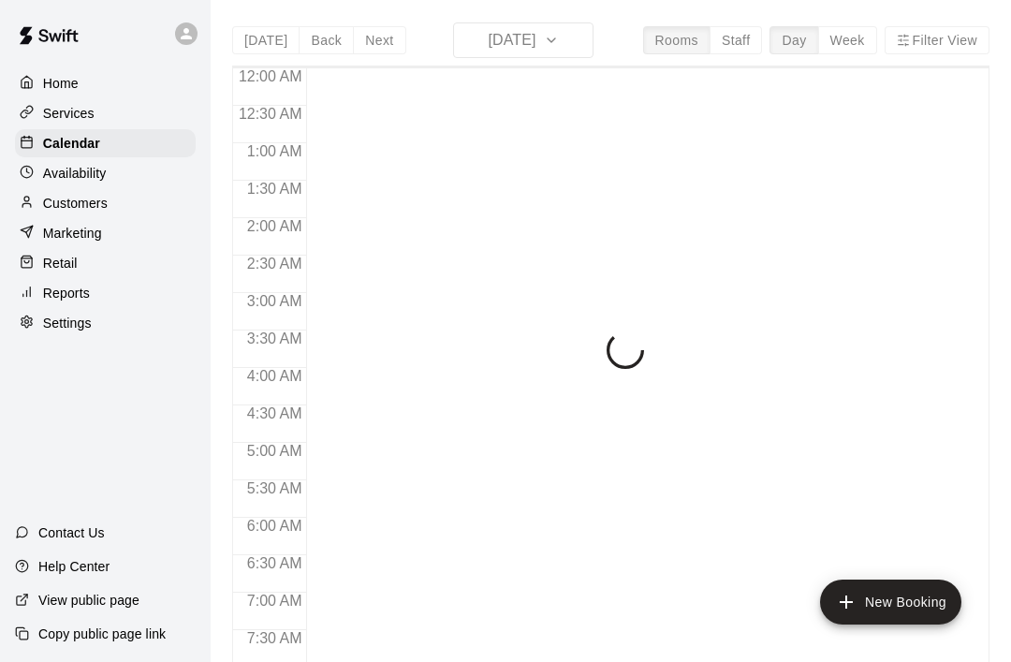
scroll to position [1123, 0]
